Goal: Check status: Check status

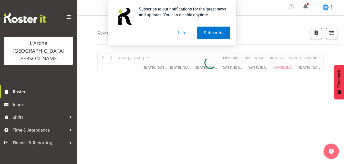
click at [183, 33] on button "Later" at bounding box center [182, 33] width 23 height 13
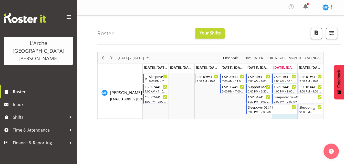
click at [142, 61] on div "[DATE] - [DATE]" at bounding box center [134, 58] width 36 height 11
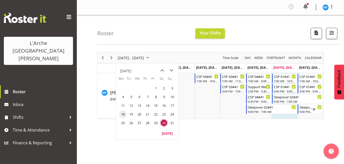
click at [125, 114] on span "18" at bounding box center [123, 115] width 8 height 8
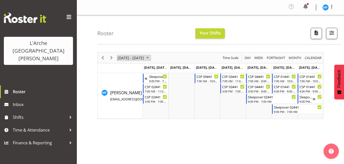
click at [123, 59] on span "[DATE] - [DATE]" at bounding box center [130, 58] width 27 height 6
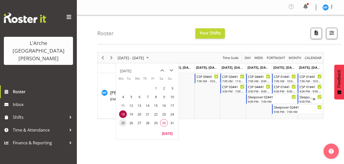
click at [121, 123] on span "25" at bounding box center [123, 123] width 8 height 8
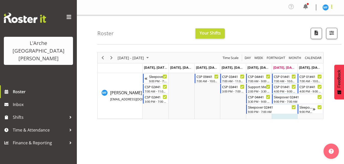
click at [333, 5] on span at bounding box center [332, 7] width 6 height 6
click at [301, 27] on link "Log Out" at bounding box center [310, 28] width 49 height 9
